Goal: Task Accomplishment & Management: Manage account settings

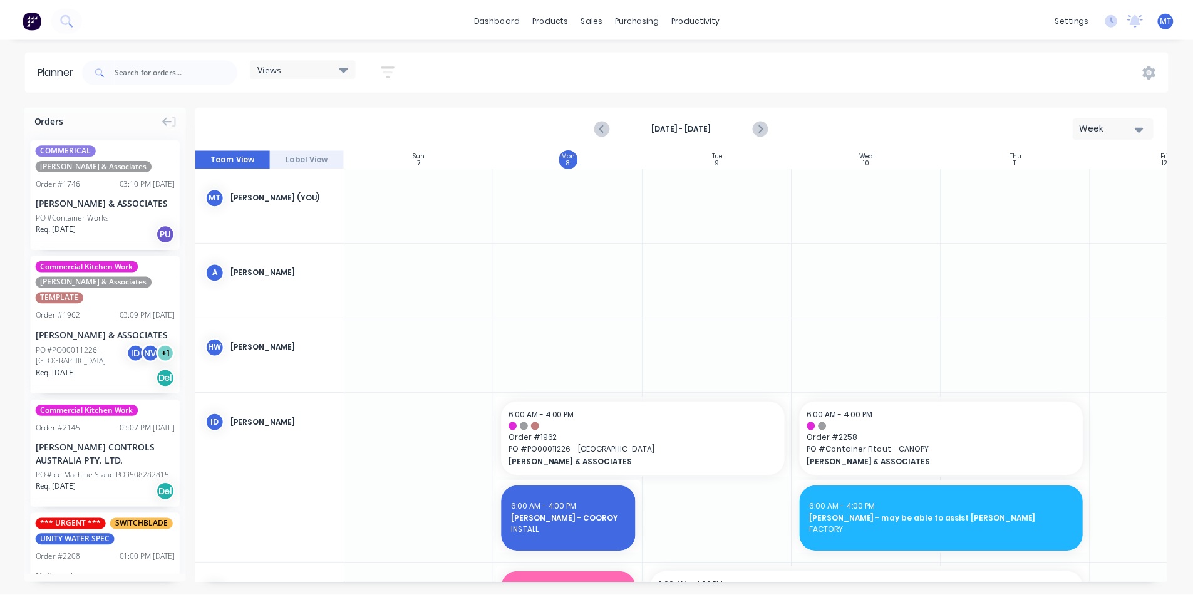
scroll to position [313, 1]
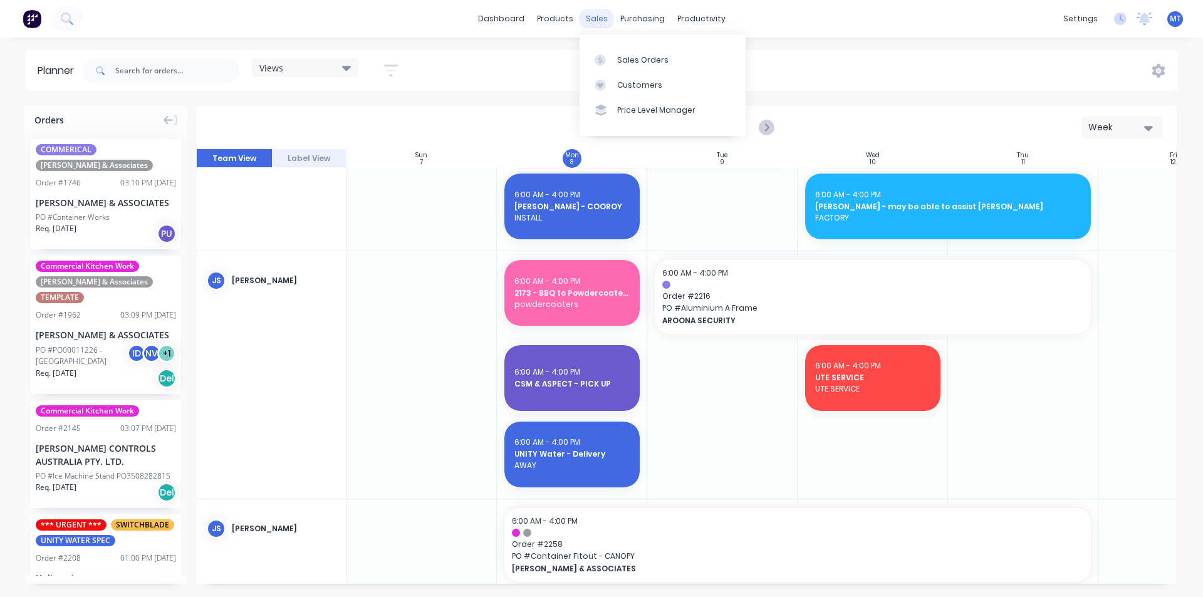
click at [586, 22] on div "sales" at bounding box center [596, 18] width 34 height 19
click at [631, 63] on div "Sales Orders" at bounding box center [642, 59] width 51 height 11
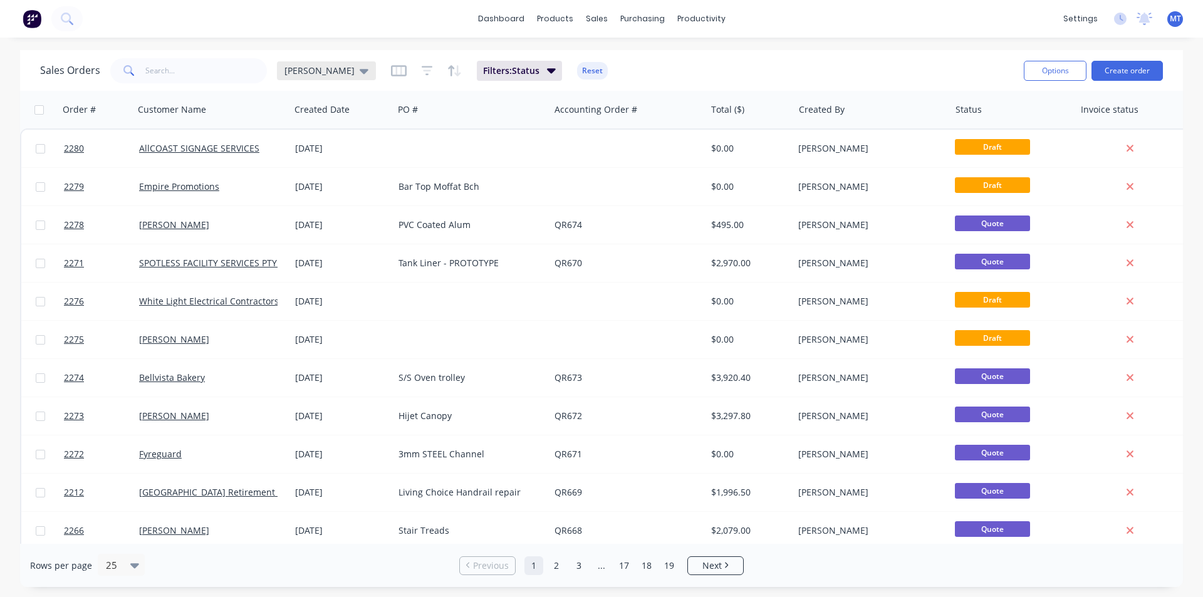
click at [317, 71] on div "[PERSON_NAME]" at bounding box center [326, 70] width 84 height 11
click at [306, 178] on button "None" at bounding box center [352, 177] width 143 height 14
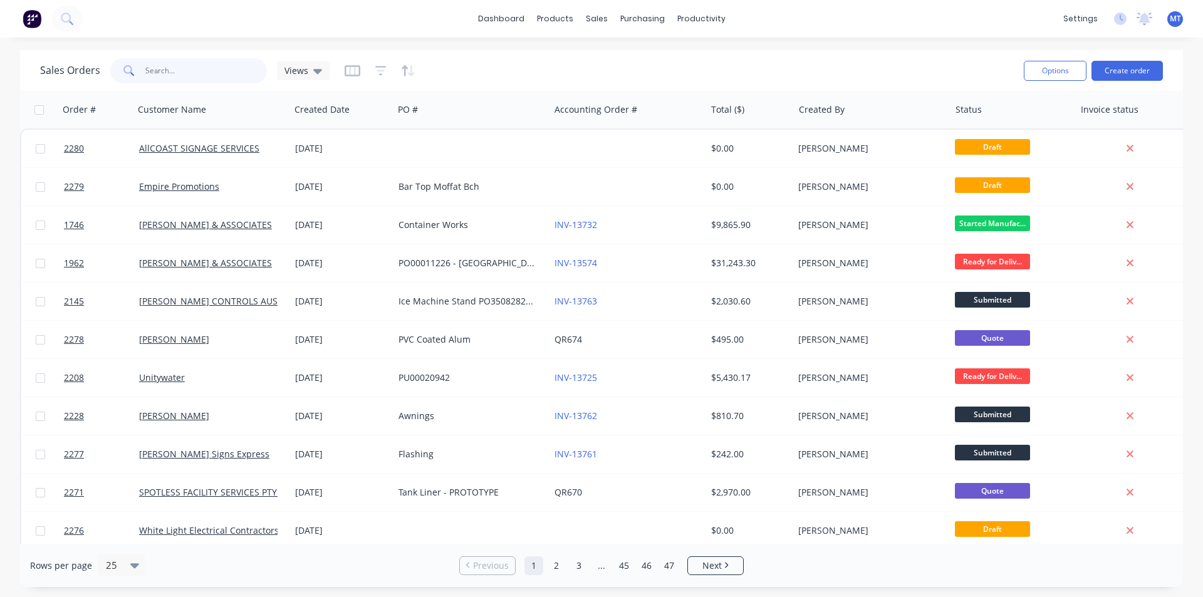
click at [189, 71] on input "text" at bounding box center [206, 70] width 122 height 25
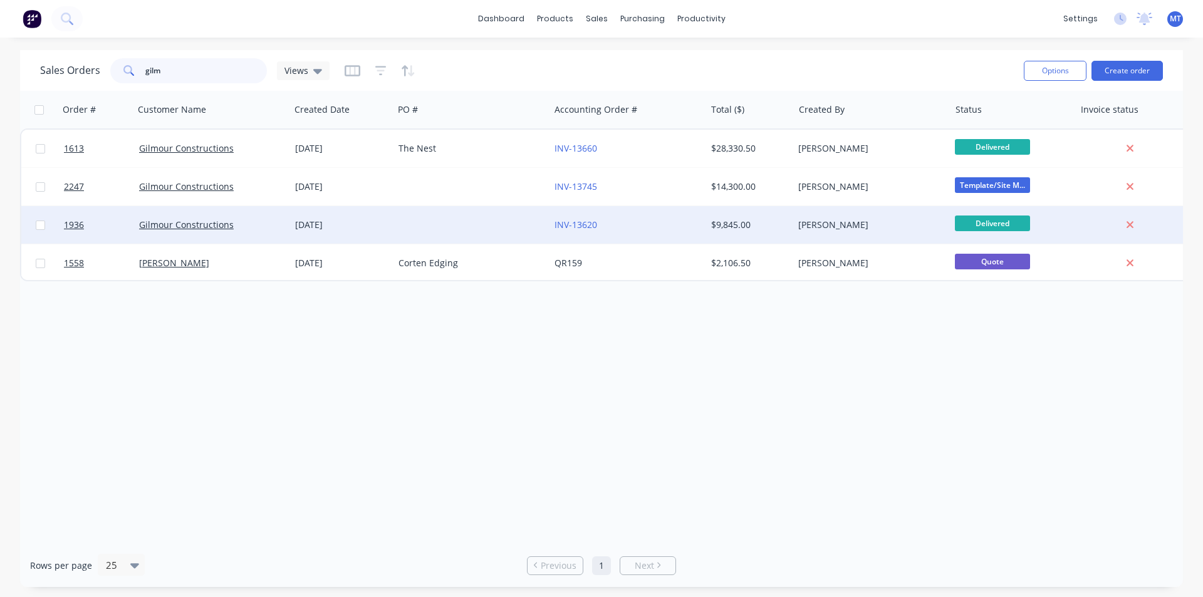
type input "gilm"
click at [323, 225] on div "[DATE]" at bounding box center [341, 225] width 93 height 13
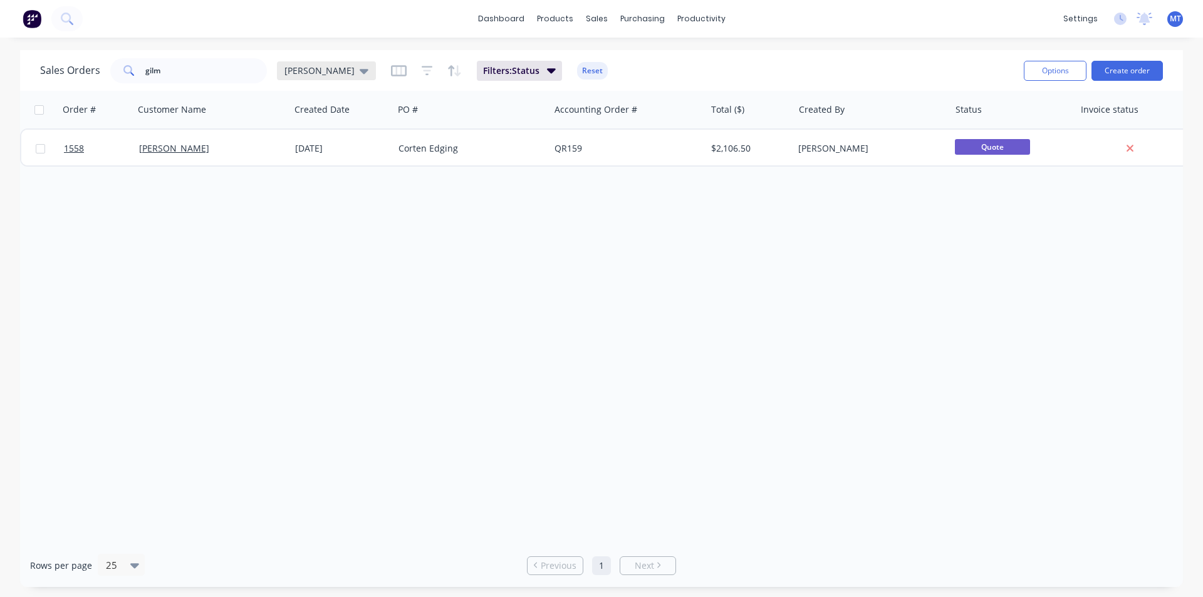
click at [360, 70] on icon at bounding box center [364, 71] width 9 height 5
click at [304, 178] on button "None" at bounding box center [352, 177] width 143 height 14
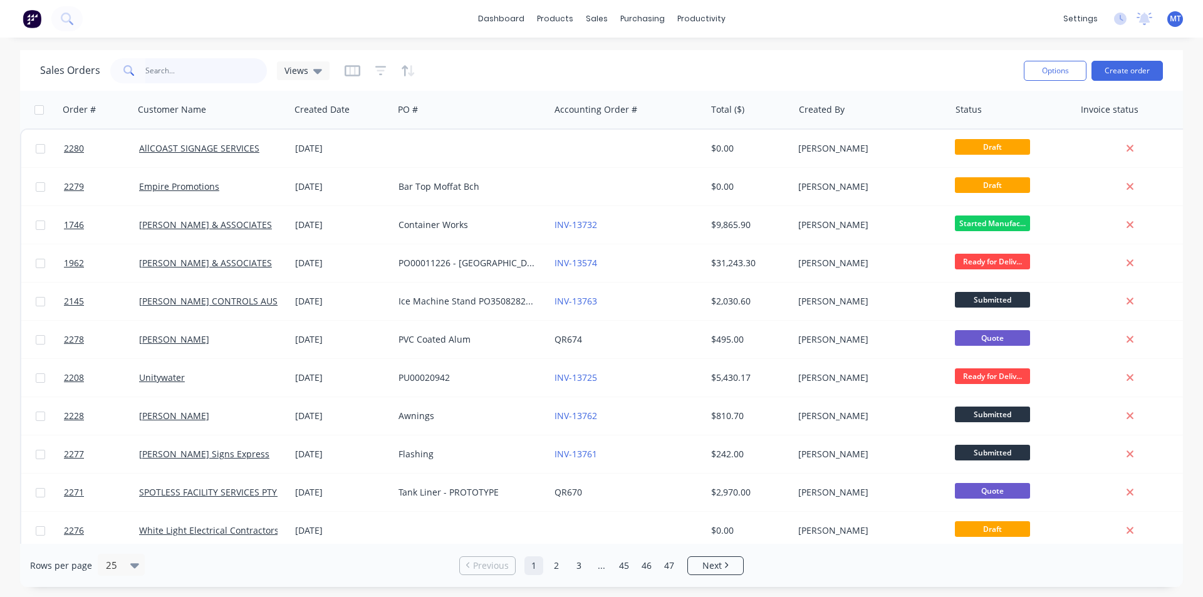
click at [184, 73] on input "gilm" at bounding box center [206, 70] width 122 height 25
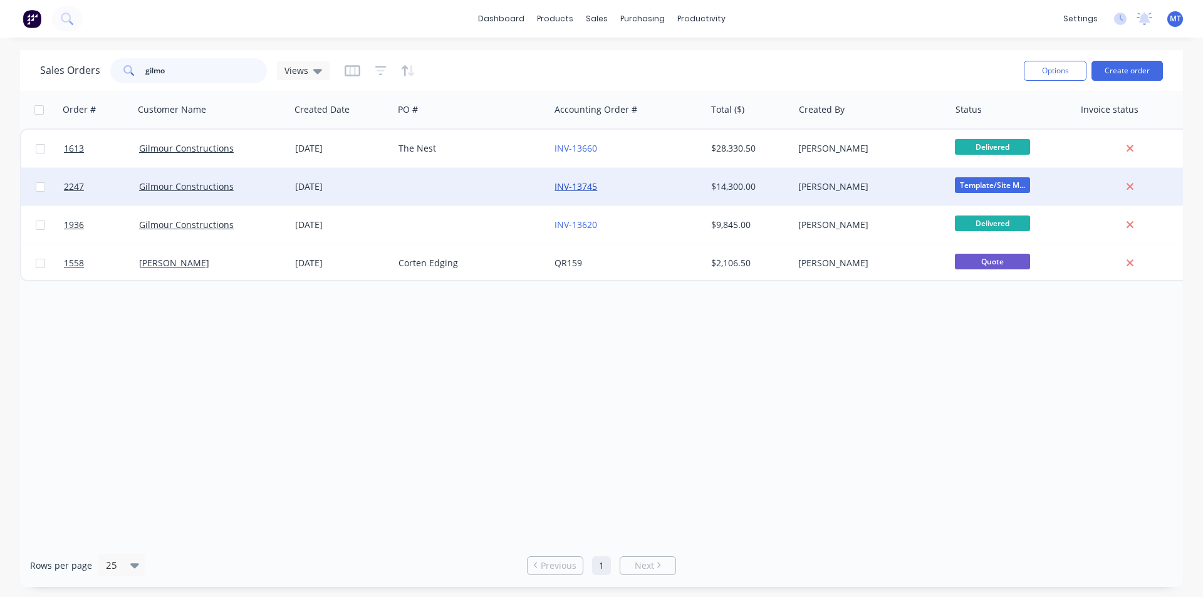
type input "gilmo"
click at [569, 187] on link "INV-13745" at bounding box center [575, 186] width 43 height 12
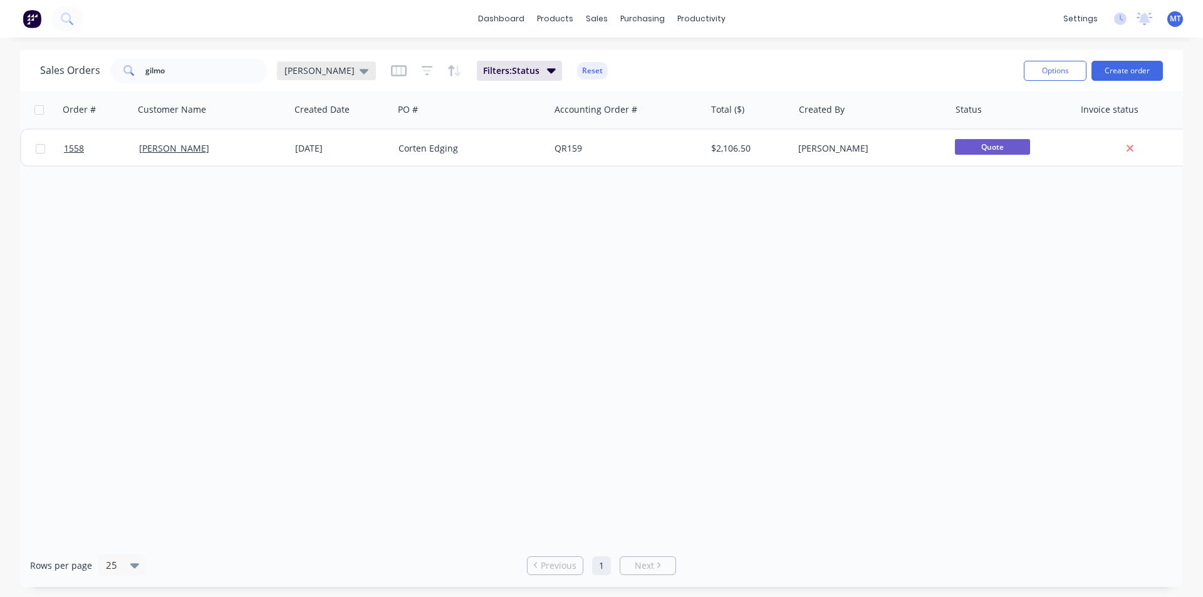
click at [360, 75] on icon at bounding box center [364, 71] width 9 height 14
click at [299, 177] on button "None" at bounding box center [352, 177] width 143 height 14
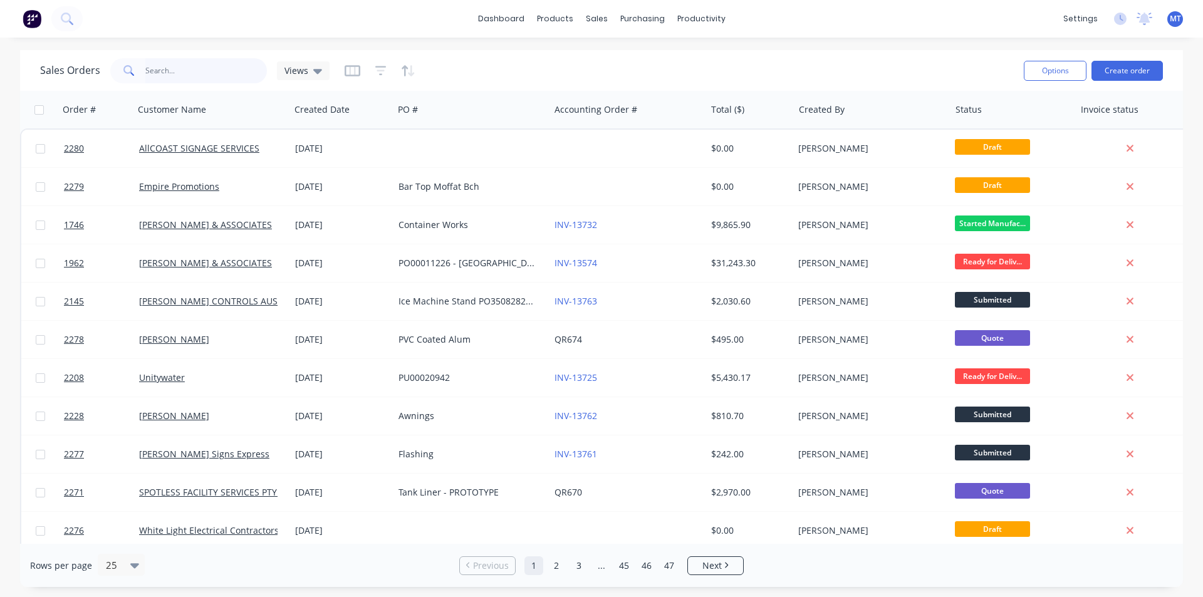
click at [169, 72] on input "gilmo" at bounding box center [206, 70] width 122 height 25
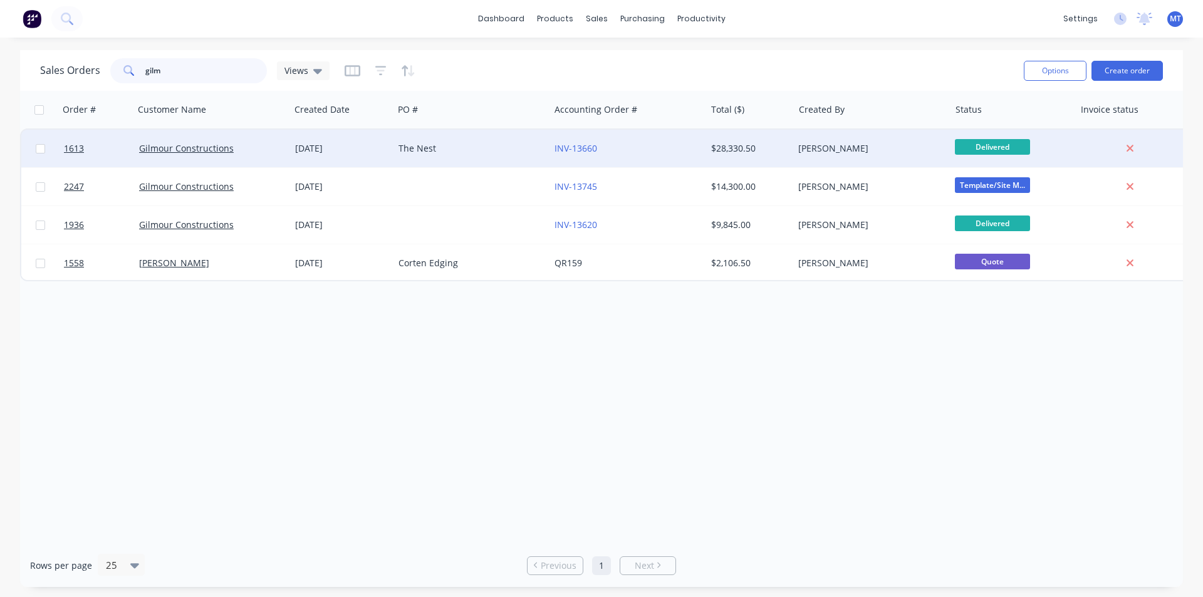
type input "gilm"
click at [403, 145] on div "The Nest" at bounding box center [467, 148] width 139 height 13
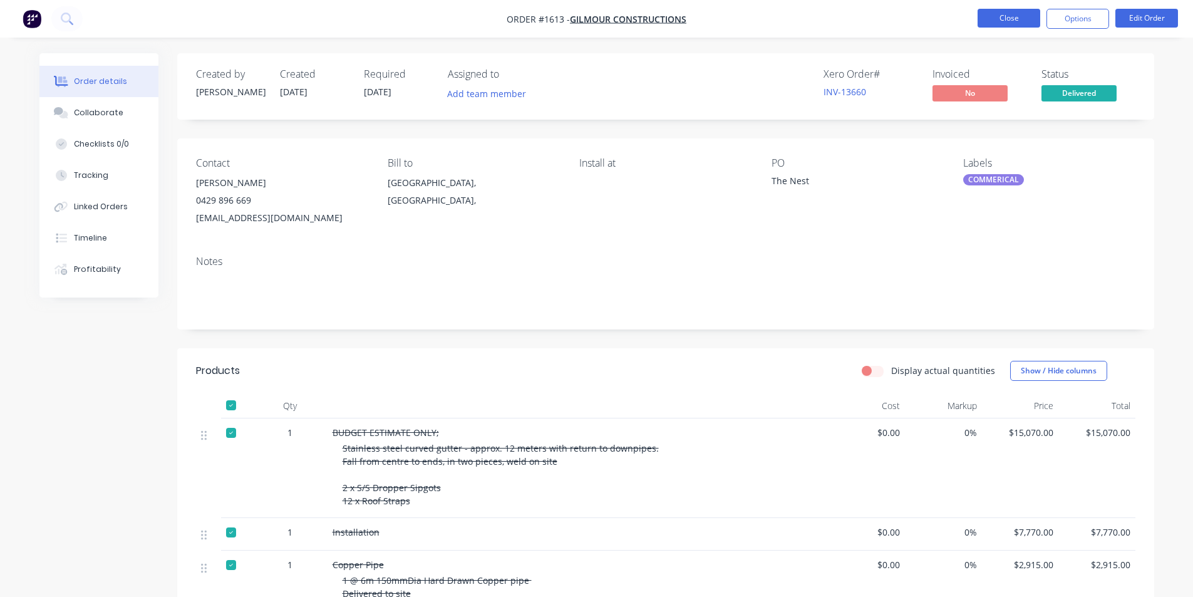
click at [1013, 15] on button "Close" at bounding box center [1009, 18] width 63 height 19
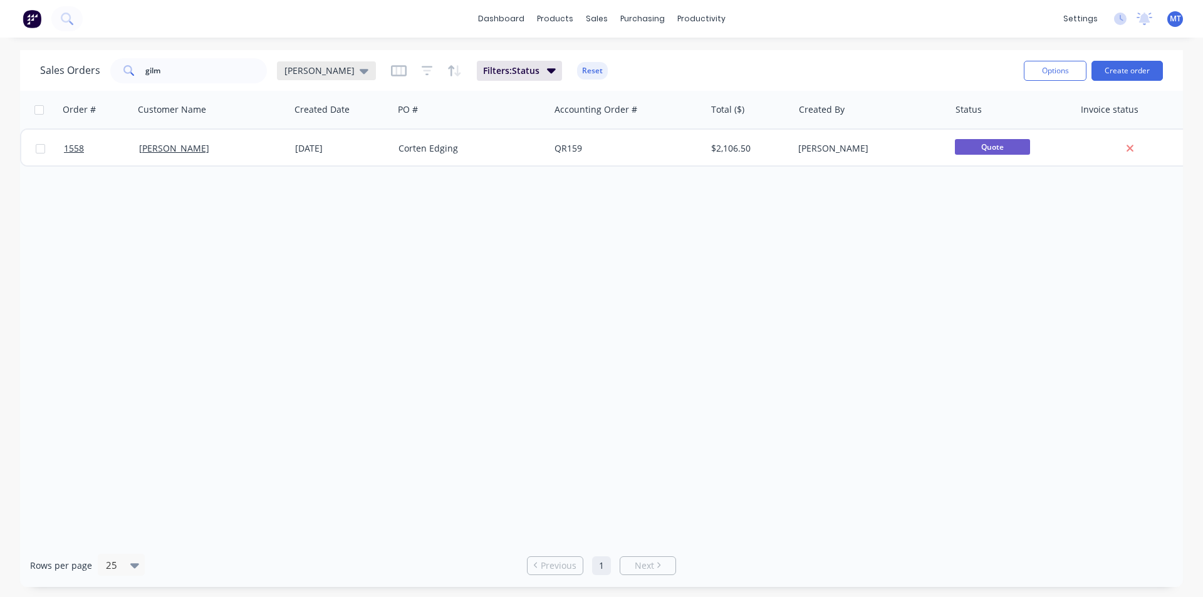
click at [317, 71] on div "[PERSON_NAME]" at bounding box center [326, 70] width 84 height 11
click at [303, 175] on button "None" at bounding box center [352, 177] width 143 height 14
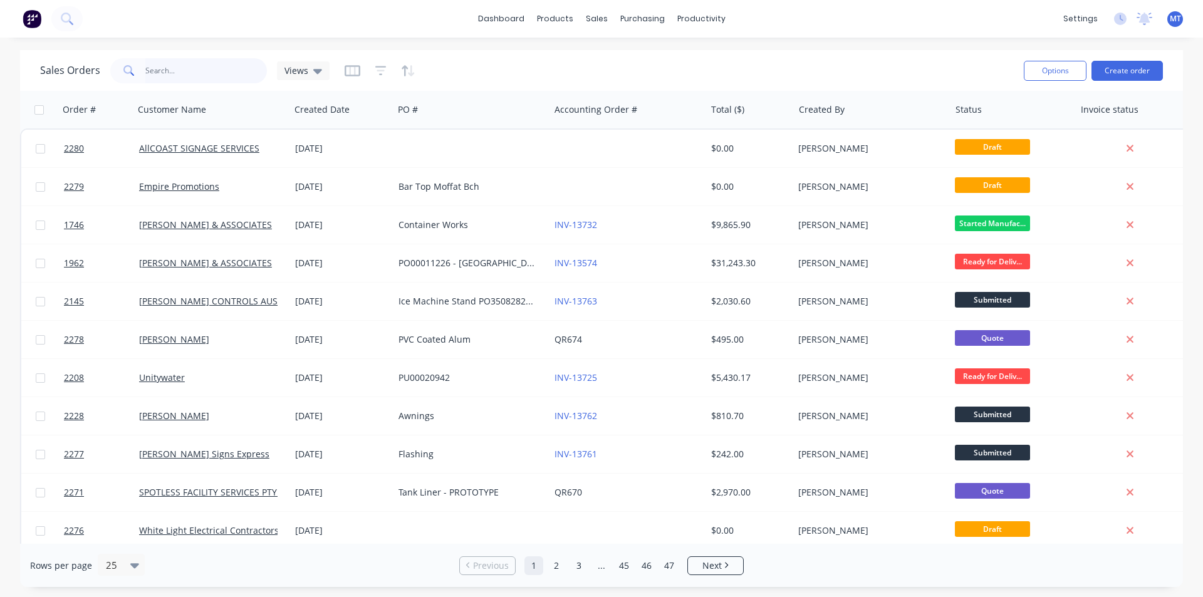
click at [178, 74] on input "gilm" at bounding box center [206, 70] width 122 height 25
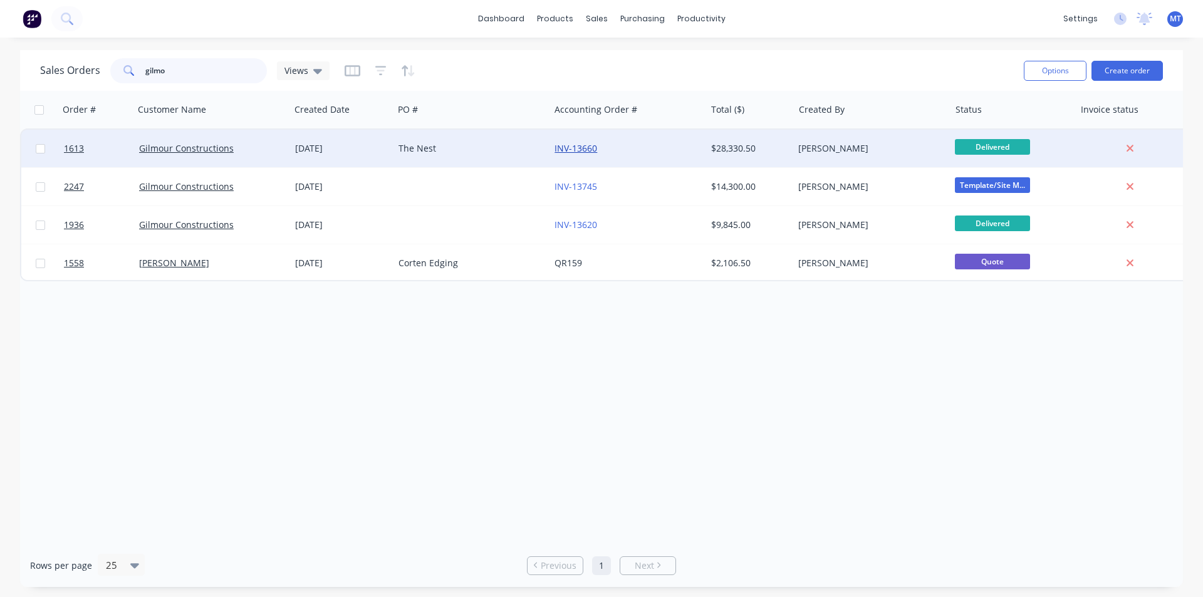
type input "gilmo"
click at [579, 153] on link "INV-13660" at bounding box center [575, 148] width 43 height 12
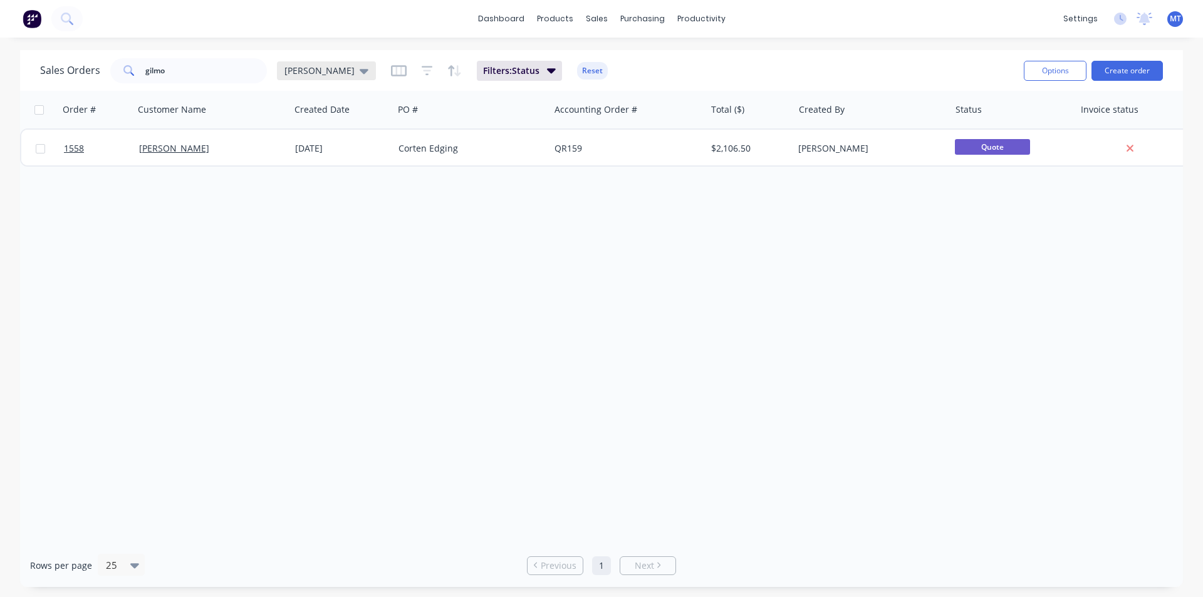
click at [360, 71] on icon at bounding box center [364, 71] width 9 height 5
click at [288, 172] on button "None" at bounding box center [352, 177] width 143 height 14
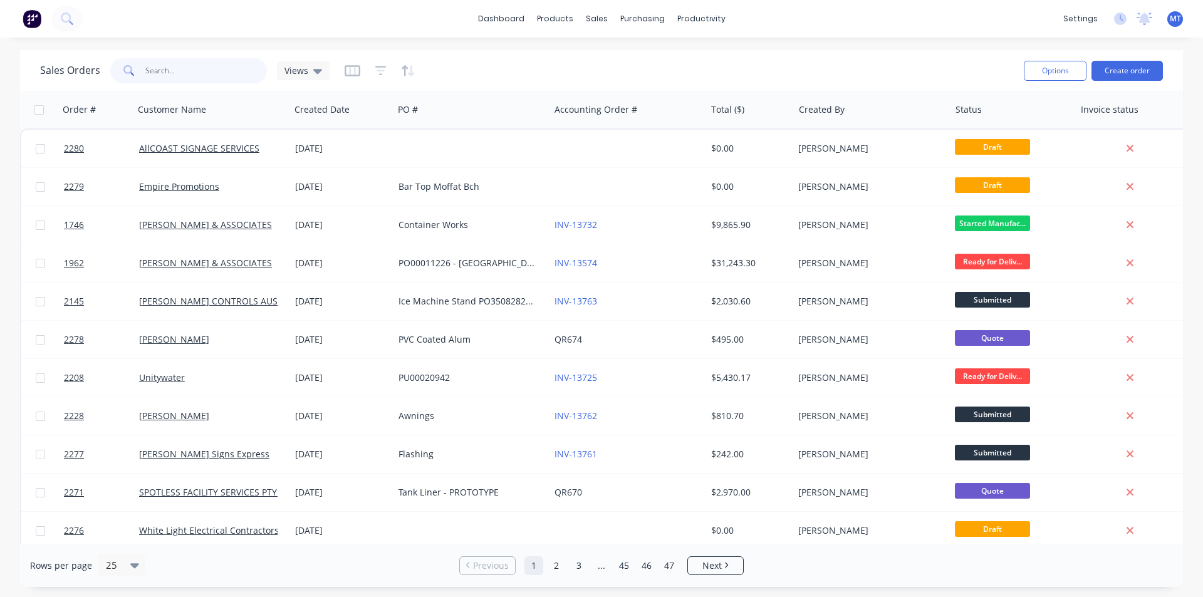
click at [192, 75] on input "gilmo" at bounding box center [206, 70] width 122 height 25
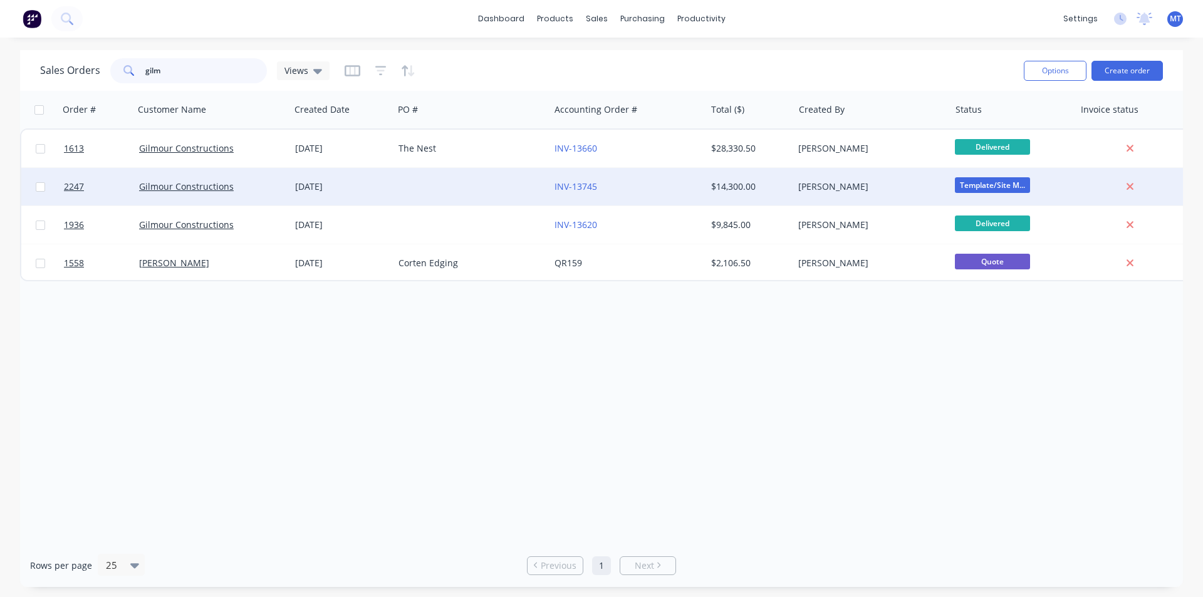
type input "gilm"
click at [598, 188] on div "INV-13745" at bounding box center [623, 186] width 139 height 13
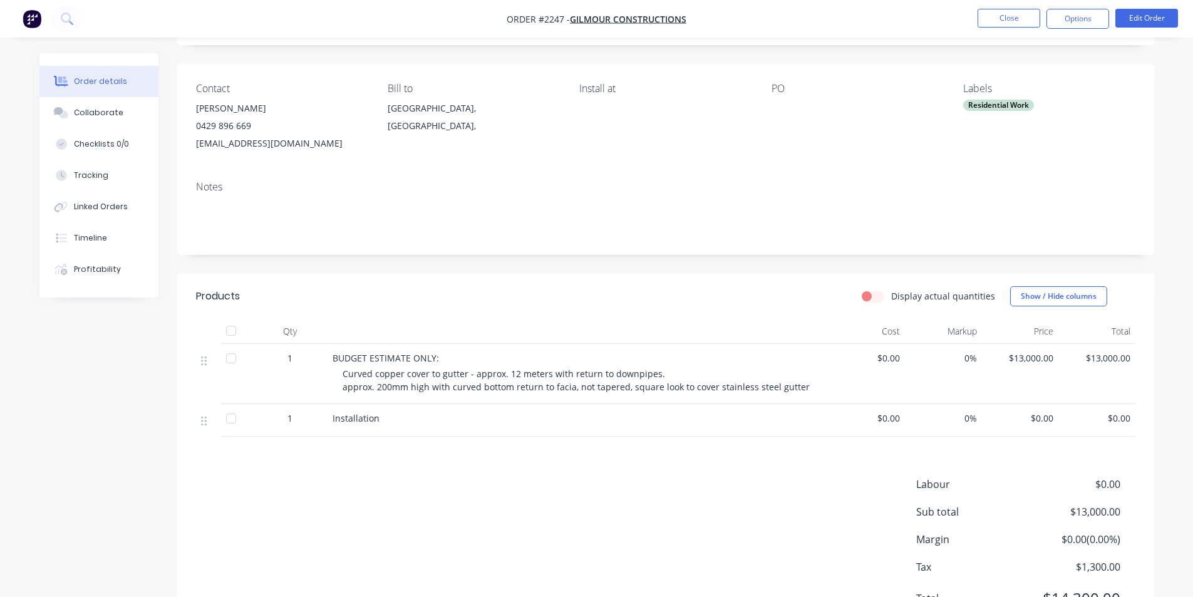
scroll to position [12, 0]
